Goal: Answer question/provide support

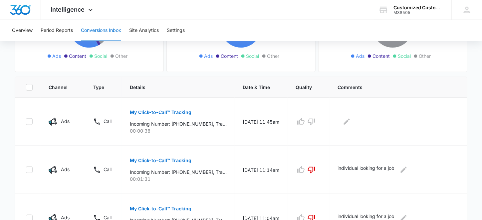
scroll to position [125, 0]
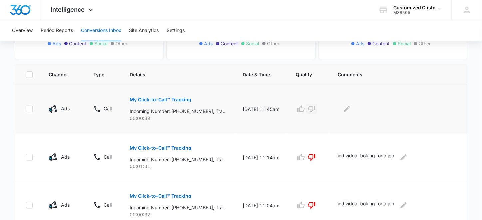
click at [315, 108] on icon "button" at bounding box center [311, 109] width 7 height 7
click at [348, 105] on icon "Edit Comments" at bounding box center [347, 109] width 8 height 8
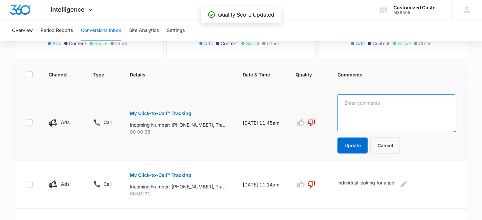
click at [349, 103] on textarea at bounding box center [397, 114] width 119 height 38
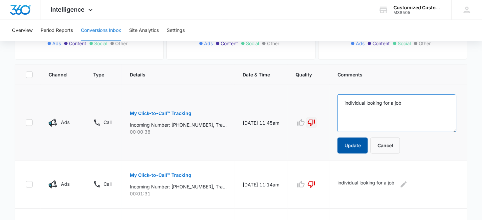
type textarea "individual looking for a job"
click at [353, 143] on button "Update" at bounding box center [353, 146] width 30 height 16
